Goal: Information Seeking & Learning: Compare options

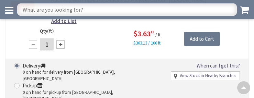
scroll to position [1402, 0]
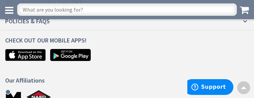
scroll to position [1556, 0]
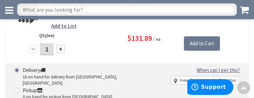
scroll to position [1460, 0]
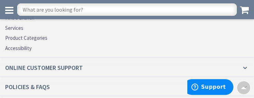
scroll to position [1449, 0]
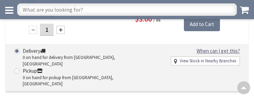
scroll to position [1320, 0]
